Goal: Task Accomplishment & Management: Complete application form

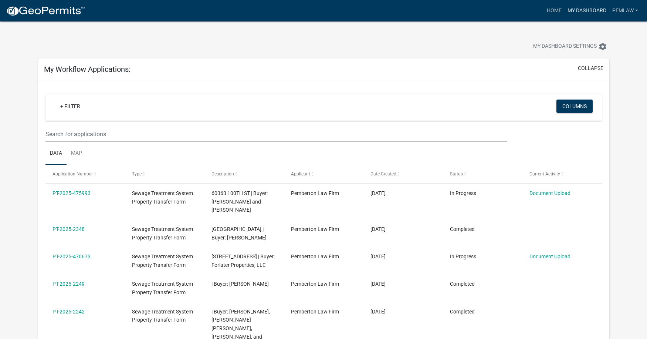
click at [594, 7] on link "My Dashboard" at bounding box center [586, 11] width 45 height 14
click at [614, 7] on link "Pemlaw" at bounding box center [625, 11] width 32 height 14
click at [556, 31] on div "My Dashboard Settings settings" at bounding box center [324, 38] width 582 height 34
click at [554, 11] on link "Home" at bounding box center [554, 11] width 21 height 14
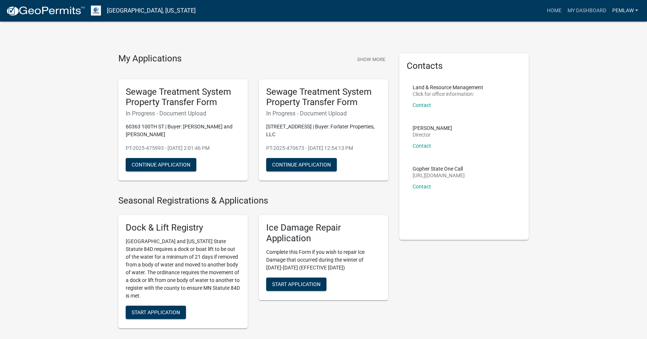
click at [620, 12] on link "Pemlaw" at bounding box center [625, 11] width 32 height 14
click at [622, 8] on link "Pemlaw" at bounding box center [625, 11] width 32 height 14
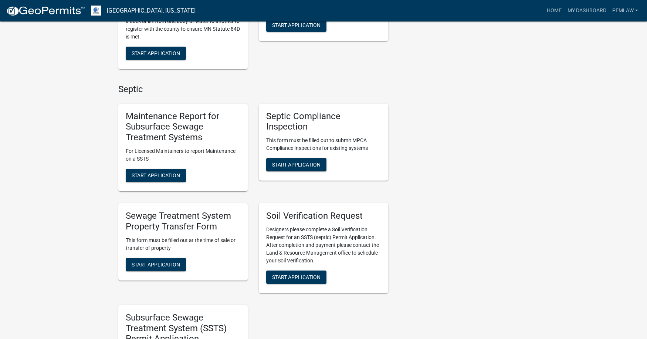
scroll to position [296, 0]
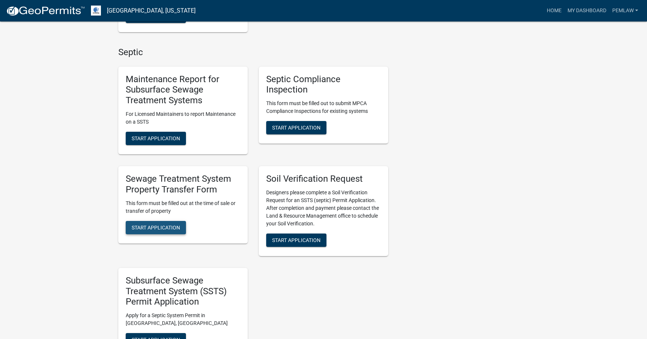
click at [140, 226] on span "Start Application" at bounding box center [156, 227] width 48 height 6
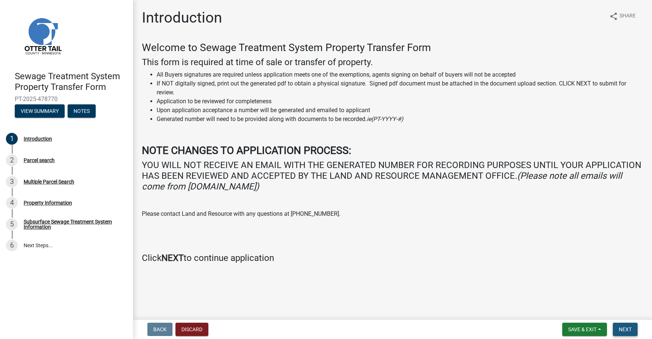
click at [625, 331] on span "Next" at bounding box center [625, 329] width 13 height 6
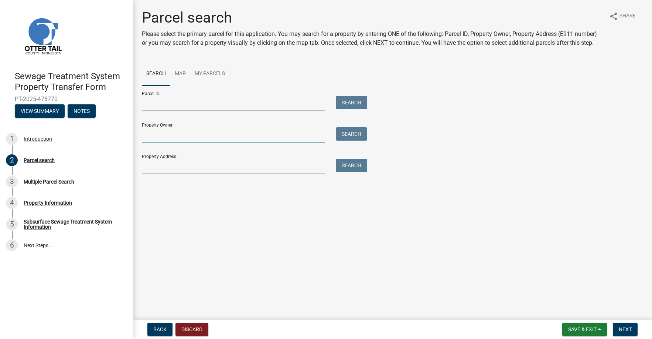
click at [163, 137] on input "Property Owner:" at bounding box center [233, 134] width 183 height 15
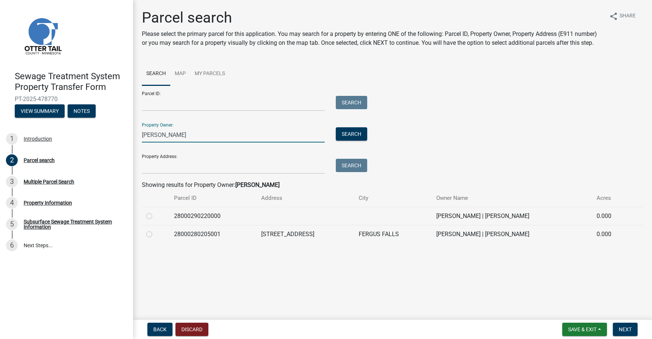
type input "[PERSON_NAME]"
click at [155, 211] on label at bounding box center [155, 211] width 0 height 0
click at [155, 216] on input "radio" at bounding box center [157, 213] width 5 height 5
radio input "true"
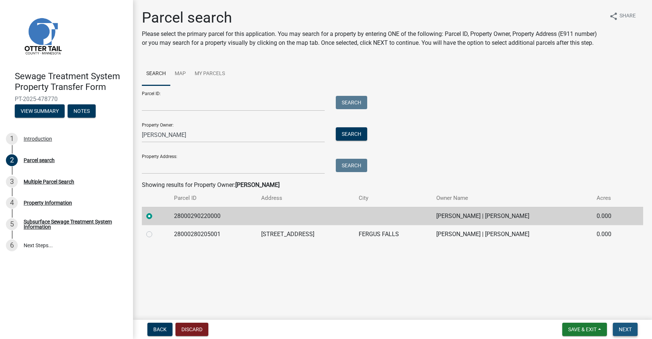
click at [624, 330] on span "Next" at bounding box center [625, 329] width 13 height 6
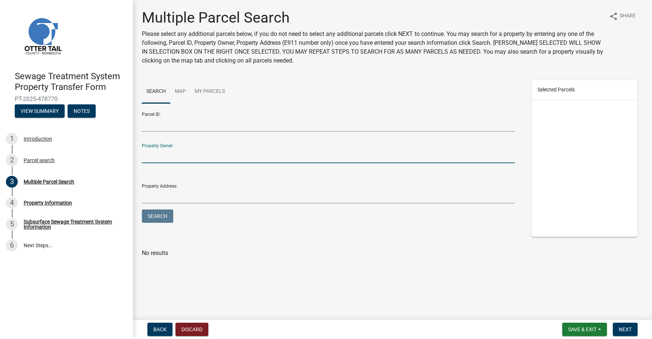
click at [151, 154] on input "Property Owner:" at bounding box center [328, 155] width 373 height 15
type input "[PERSON_NAME]"
click at [142, 209] on button "Search" at bounding box center [157, 215] width 31 height 13
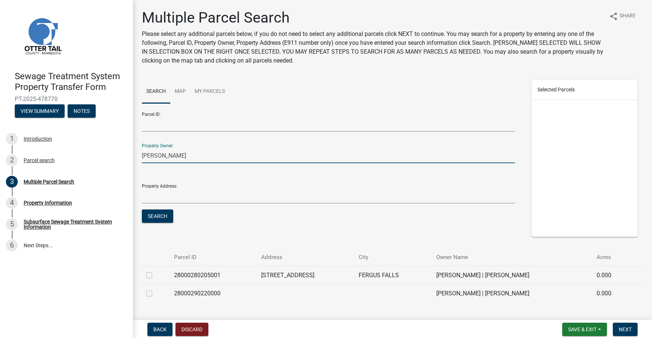
scroll to position [20, 0]
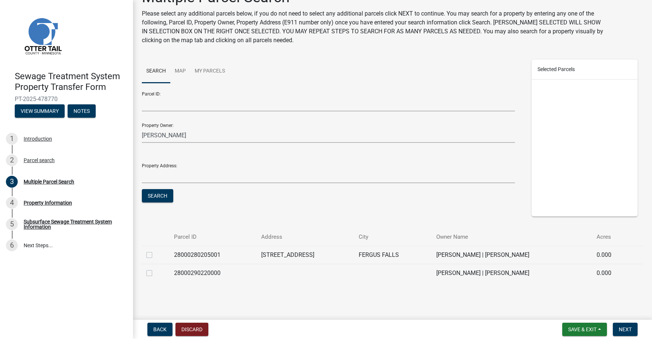
click at [155, 250] on label at bounding box center [155, 250] width 0 height 0
click at [155, 255] on input "checkbox" at bounding box center [157, 252] width 5 height 5
checkbox input "true"
click at [155, 268] on label at bounding box center [155, 268] width 0 height 0
click at [155, 273] on input "checkbox" at bounding box center [157, 270] width 5 height 5
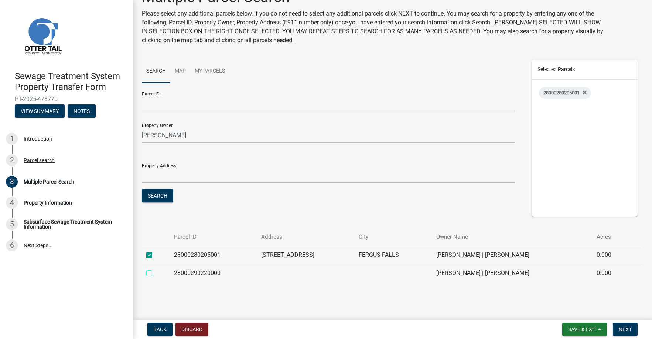
checkbox input "true"
click at [632, 325] on button "Next" at bounding box center [625, 328] width 25 height 13
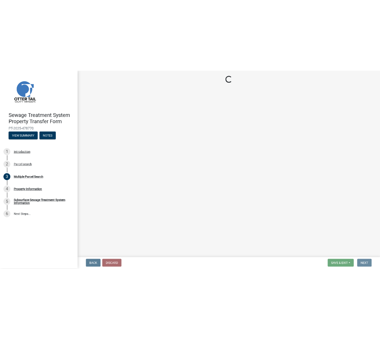
scroll to position [0, 0]
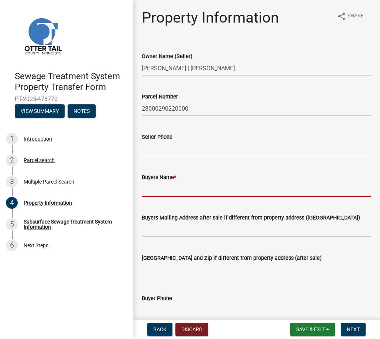
click at [166, 191] on input "Buyers Name *" at bounding box center [256, 188] width 229 height 15
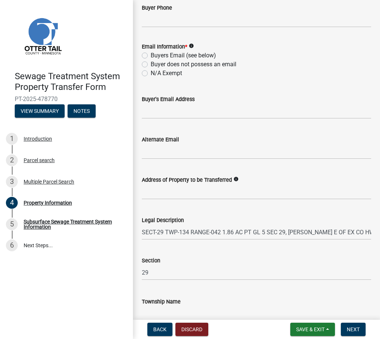
scroll to position [218, 0]
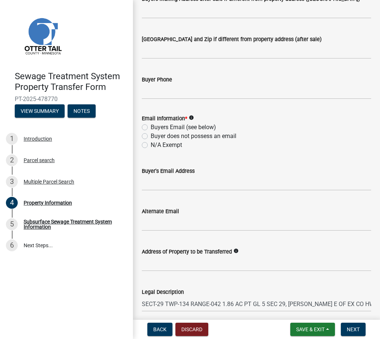
type input "[PERSON_NAME] Family Revocable Living Trust dated [DATE], and any amendments th…"
click at [151, 143] on label "N/A Exempt" at bounding box center [166, 144] width 31 height 9
click at [151, 143] on input "N/A Exempt" at bounding box center [153, 142] width 5 height 5
radio input "true"
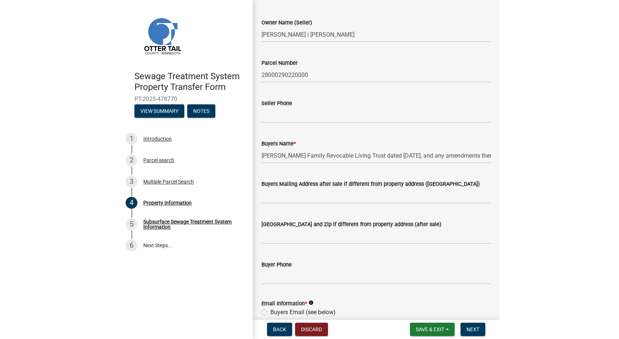
scroll to position [0, 0]
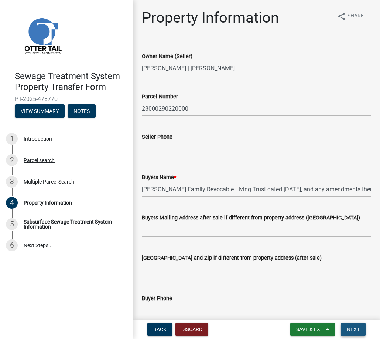
click at [359, 331] on span "Next" at bounding box center [353, 329] width 13 height 6
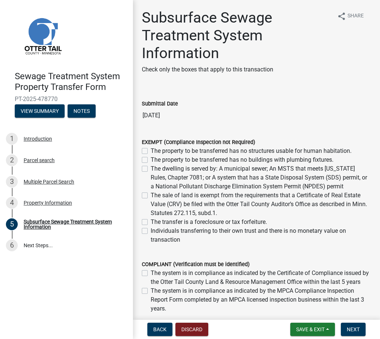
click at [151, 232] on label "Individuals transferring to their own trust and there is no monetary value on t…" at bounding box center [261, 235] width 221 height 18
click at [151, 231] on input "Individuals transferring to their own trust and there is no monetary value on t…" at bounding box center [153, 228] width 5 height 5
checkbox input "true"
checkbox input "false"
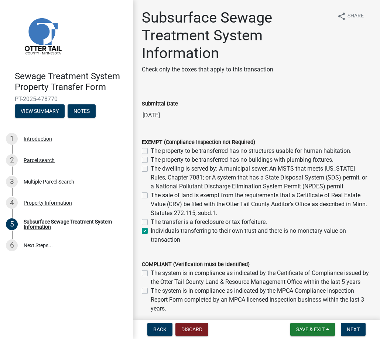
checkbox input "false"
checkbox input "true"
click at [359, 331] on span "Next" at bounding box center [353, 329] width 13 height 6
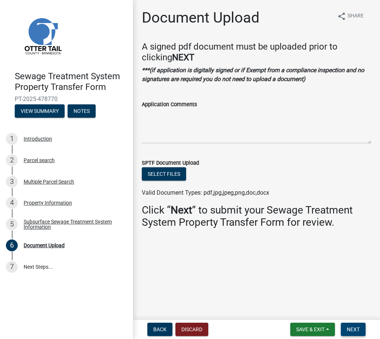
click at [355, 324] on button "Next" at bounding box center [353, 328] width 25 height 13
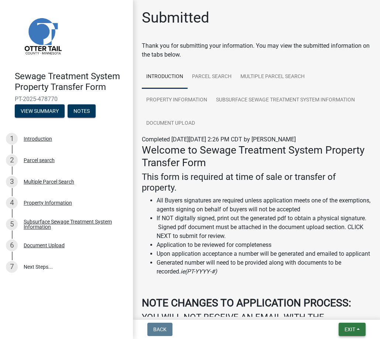
click at [353, 328] on span "Exit" at bounding box center [350, 329] width 11 height 6
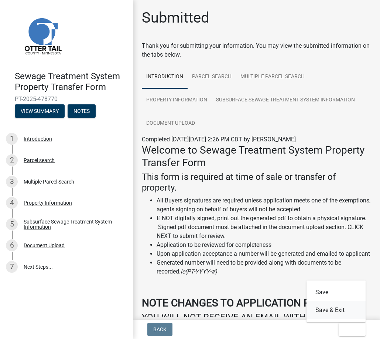
click at [339, 308] on button "Save & Exit" at bounding box center [336, 310] width 59 height 18
